Goal: Task Accomplishment & Management: Use online tool/utility

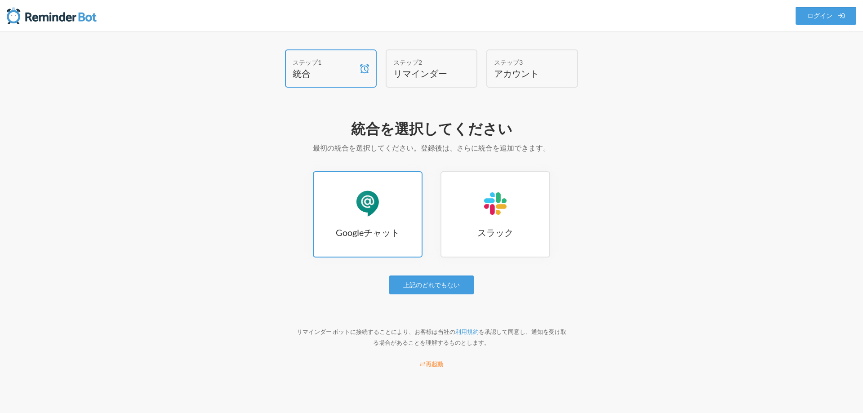
click at [386, 192] on link "Googleチャット Googleチャット" at bounding box center [368, 214] width 110 height 86
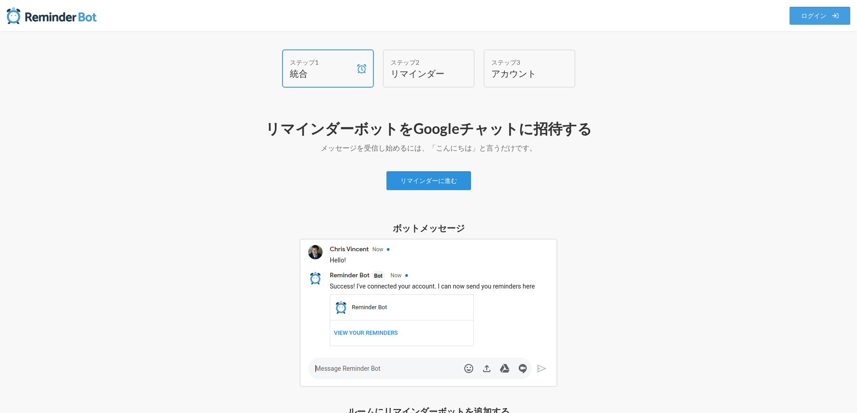
click at [432, 179] on font "リマインダーに進む" at bounding box center [428, 181] width 57 height 8
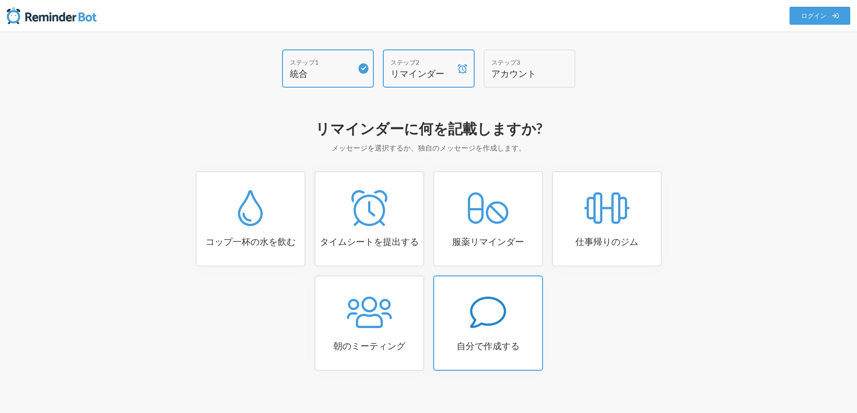
click at [508, 342] on font "自分で作成する" at bounding box center [487, 345] width 63 height 11
select select "07:30:00"
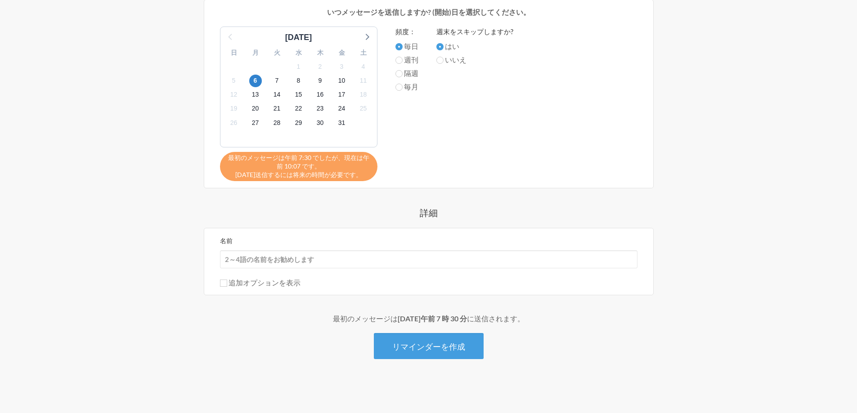
scroll to position [93, 0]
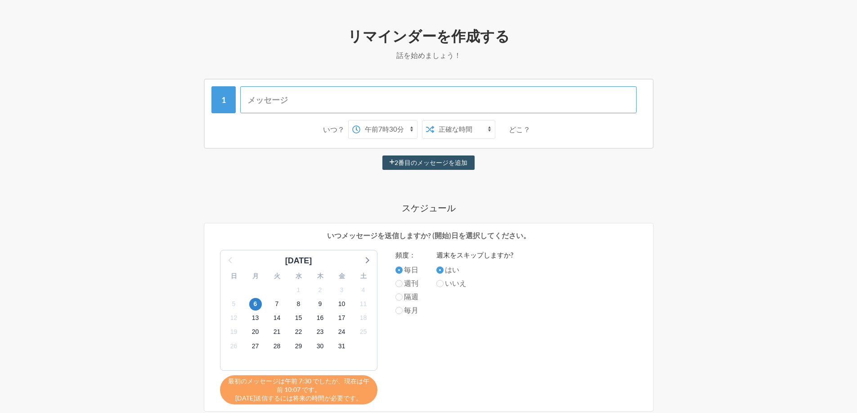
click at [332, 92] on input "text" at bounding box center [438, 99] width 396 height 27
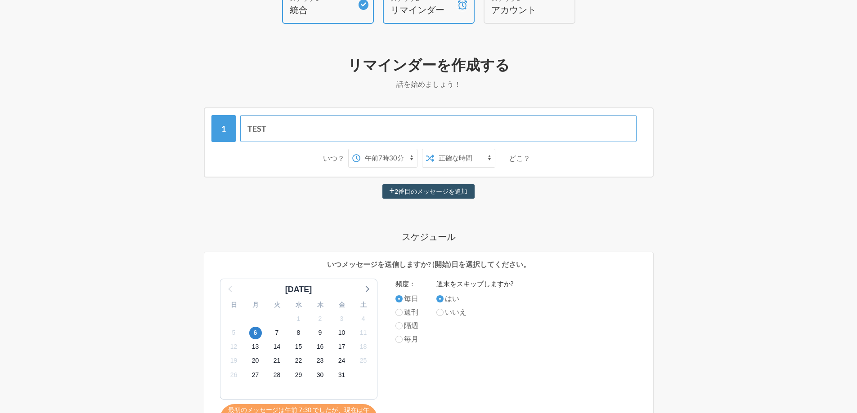
scroll to position [48, 0]
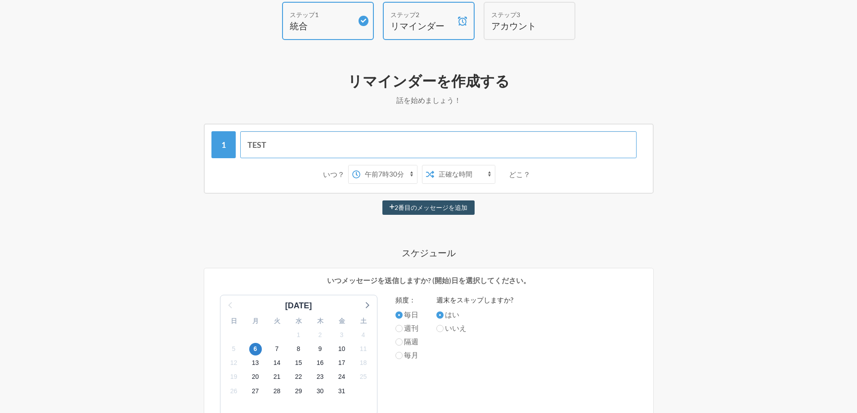
type input "TEST"
click at [396, 175] on select "午前0時 午前0時15分 午前0時30分 午前0時45分 午前1時 午前1時15分 午前1時30分 午前1時45分 午前2時 午前2時15分 午前2時30分 …" at bounding box center [388, 174] width 57 height 18
select select "10:00:00"
click at [360, 165] on select "午前0時 午前0時15分 午前0時30分 午前0時45分 午前1時 午前1時15分 午前1時30分 午前1時45分 午前2時 午前2時15分 午前2時30分 …" at bounding box center [388, 174] width 57 height 18
click at [474, 177] on select "正確な時間 ランダムタイム" at bounding box center [464, 174] width 61 height 18
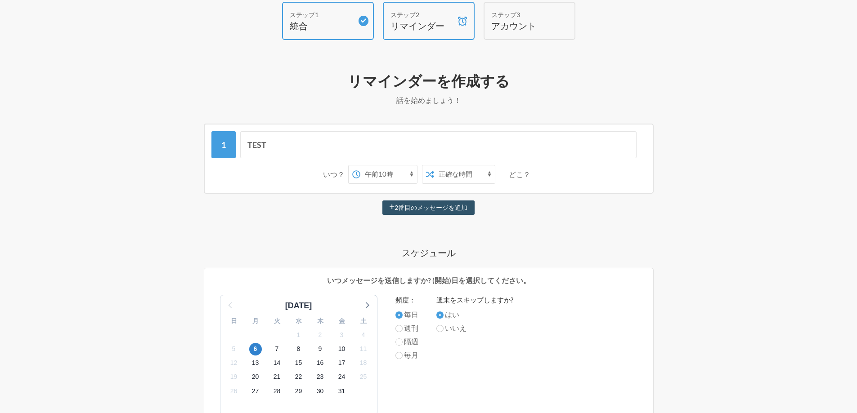
click at [434, 165] on select "正確な時間 ランダムタイム" at bounding box center [464, 174] width 61 height 18
click at [537, 225] on div "TEST いつ？ 午前0時 午前0時15分 午前0時30分 午前0時45分 午前1時 午前1時15分 午前1時30分 午前1時45分 午前2時 午前2時15分…" at bounding box center [429, 376] width 522 height 504
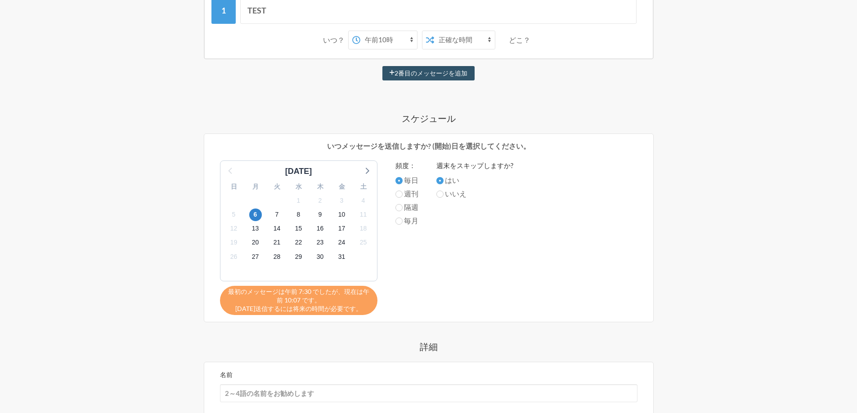
scroll to position [183, 0]
click at [445, 192] on font "いいえ" at bounding box center [456, 193] width 22 height 9
click at [443, 192] on input "いいえ" at bounding box center [439, 193] width 7 height 7
radio input "true"
click at [445, 181] on font "はい" at bounding box center [452, 179] width 14 height 9
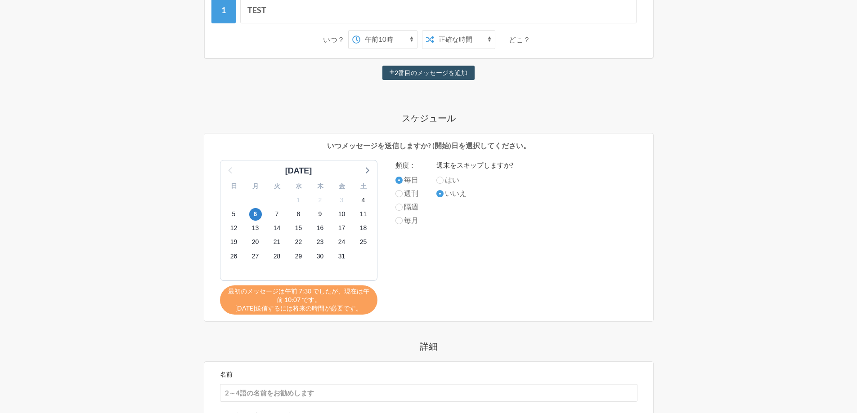
click at [443, 181] on input "はい" at bounding box center [439, 180] width 7 height 7
radio input "true"
click at [345, 201] on span "3" at bounding box center [341, 200] width 13 height 13
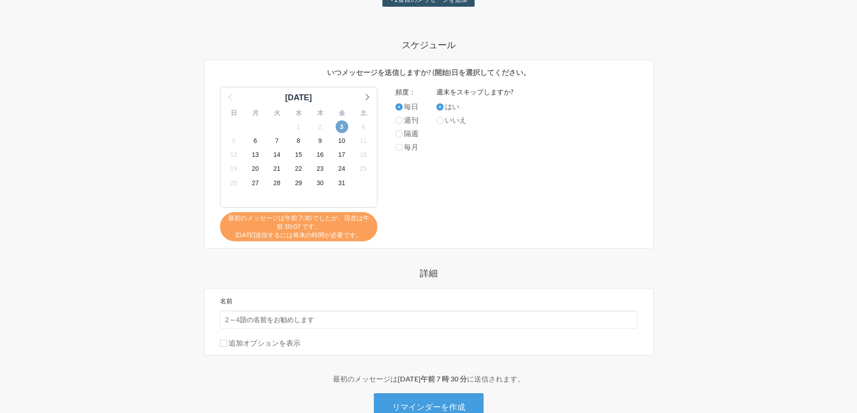
scroll to position [272, 0]
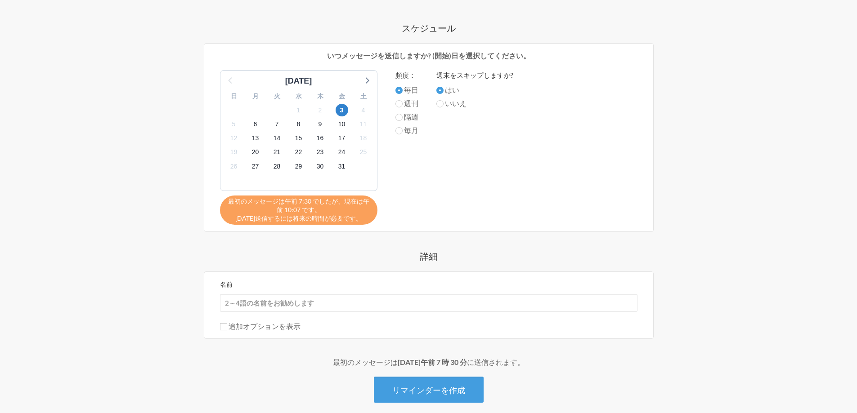
click at [331, 210] on span "最初のメッセージは午前 7:30 でしたが、現在は午前 10:07 です。" at bounding box center [299, 205] width 144 height 17
click at [252, 123] on span "6" at bounding box center [255, 124] width 13 height 13
click at [290, 306] on input "名前" at bounding box center [428, 303] width 417 height 18
type input "[PERSON_NAME]"
click at [410, 385] on button "リマインダーを作成" at bounding box center [429, 390] width 110 height 26
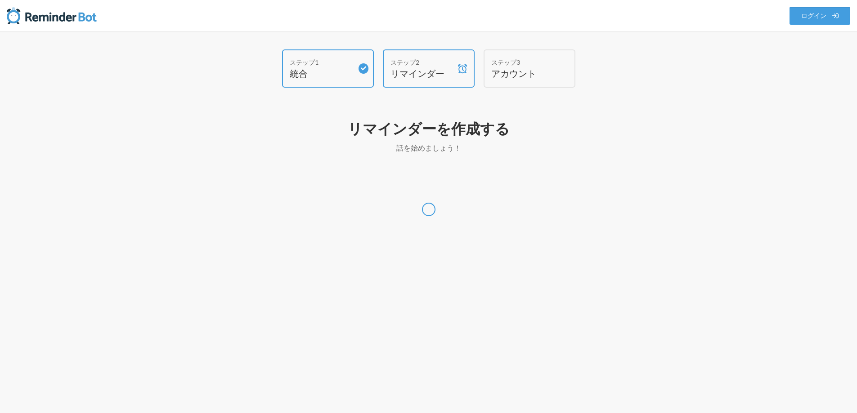
scroll to position [0, 0]
select select "Asia/Tokyo"
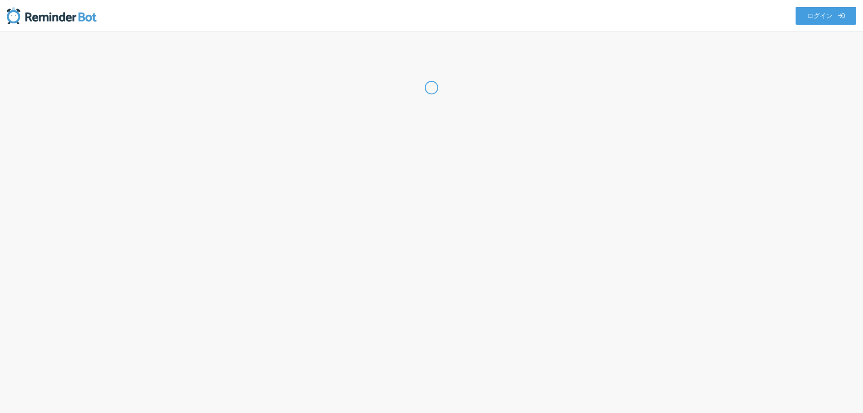
select select "JP"
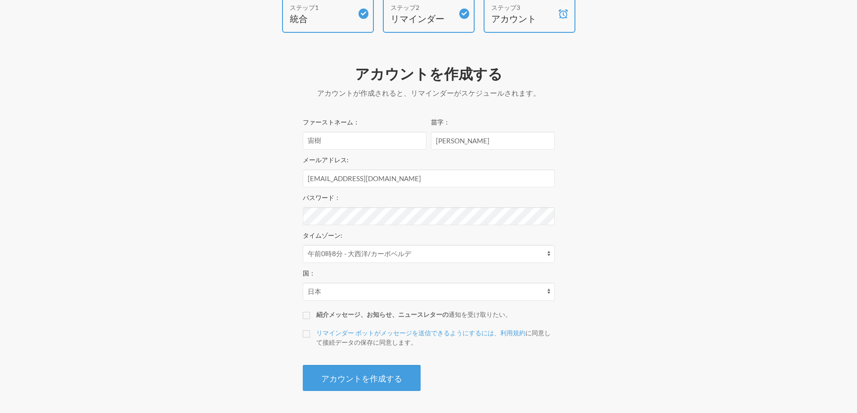
scroll to position [55, 0]
click at [308, 335] on input "リマインダー ボットがメッセージを送信できるようにするには、利用規約 に同意して接続データの保存に同意します 。" at bounding box center [306, 333] width 7 height 7
checkbox input "true"
click at [355, 380] on font "アカウントを作成する" at bounding box center [361, 378] width 81 height 10
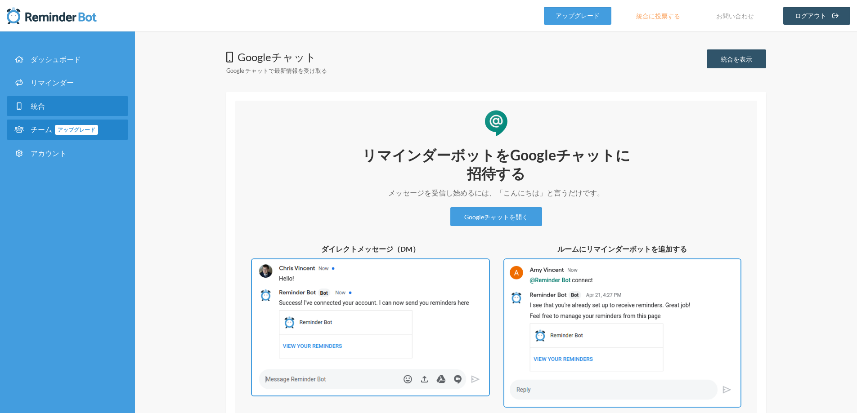
click at [85, 129] on font "アップグレード" at bounding box center [77, 129] width 38 height 7
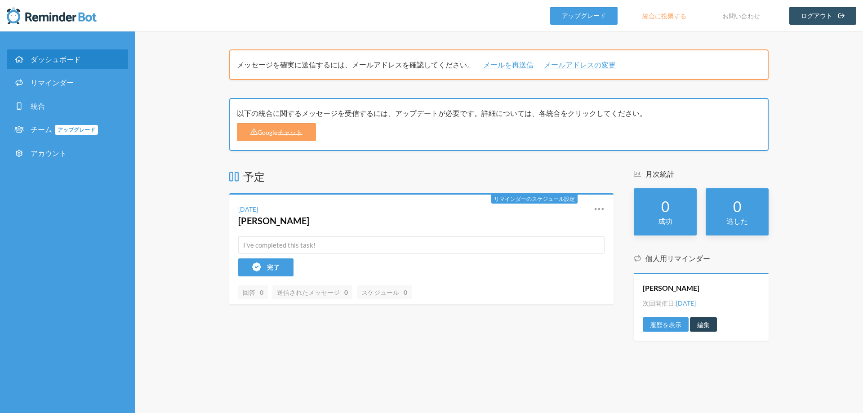
click at [707, 319] on link "編集" at bounding box center [703, 324] width 27 height 14
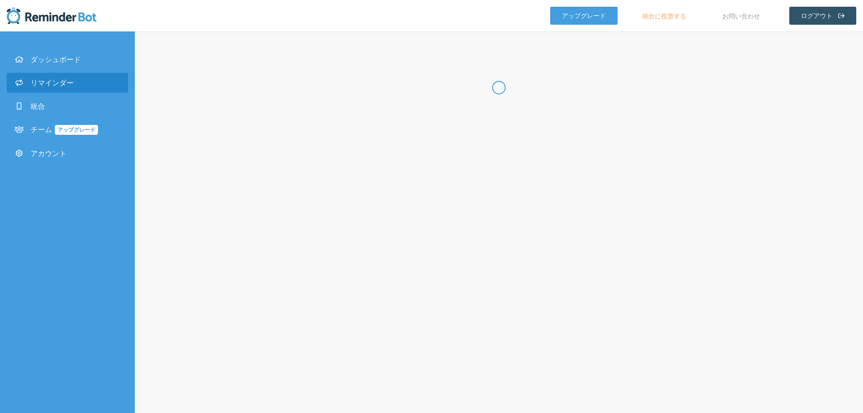
type input "[PERSON_NAME]"
select select "10:00:00"
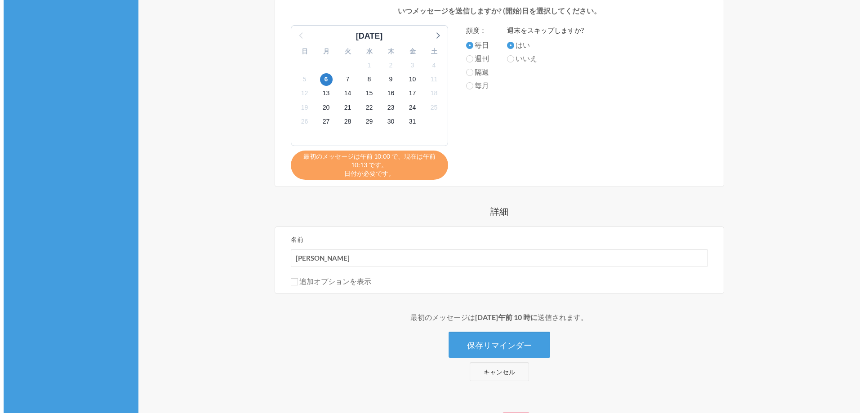
scroll to position [406, 0]
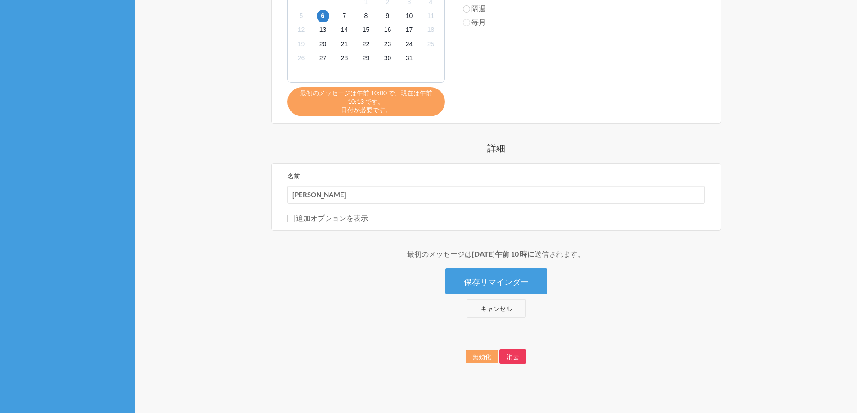
click at [512, 353] on font "消去" at bounding box center [512, 357] width 13 height 8
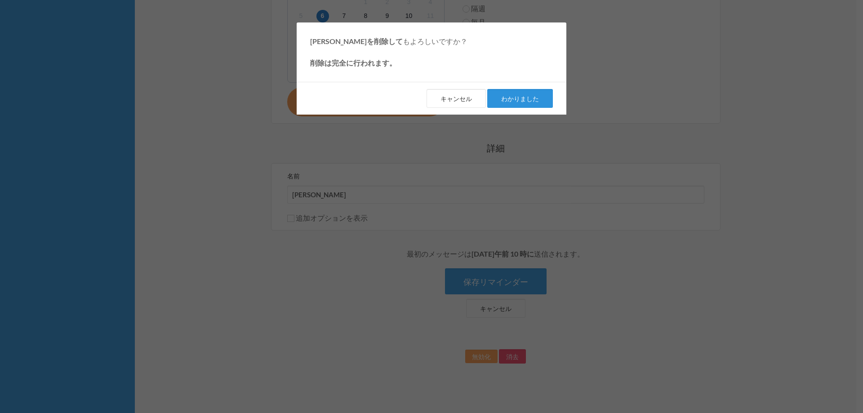
click at [522, 102] on font "わかりました" at bounding box center [520, 99] width 38 height 8
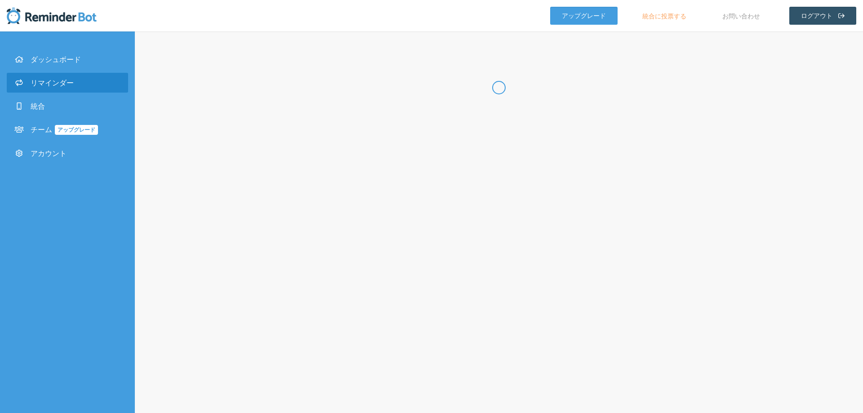
select select "10:30:00"
select select "11:30:00"
